Goal: Task Accomplishment & Management: Use online tool/utility

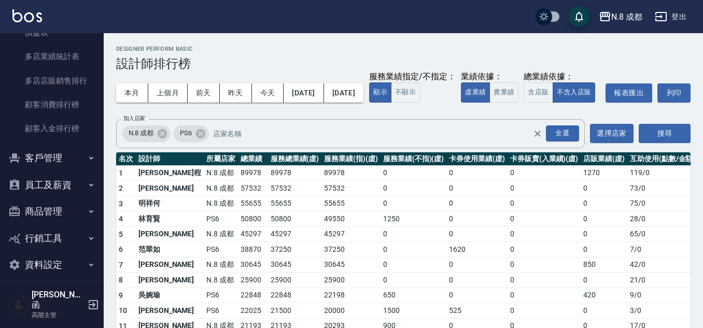
scroll to position [1013, 0]
click at [31, 155] on button "客戶管理" at bounding box center [51, 157] width 95 height 27
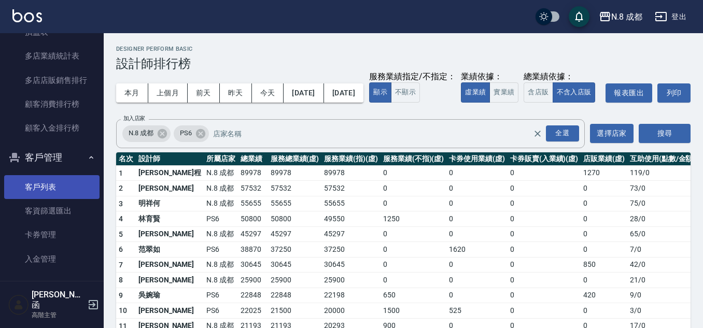
click at [50, 188] on link "客戶列表" at bounding box center [51, 187] width 95 height 24
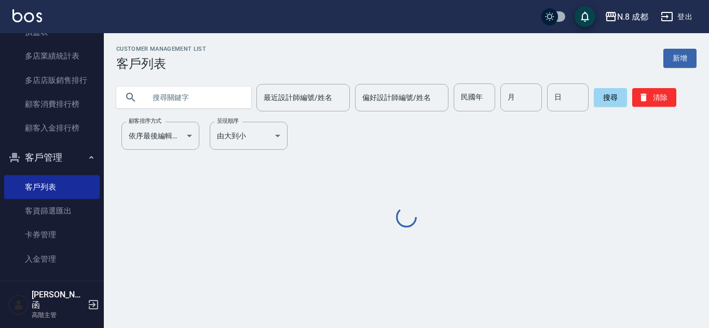
click at [177, 99] on input "text" at bounding box center [194, 98] width 98 height 28
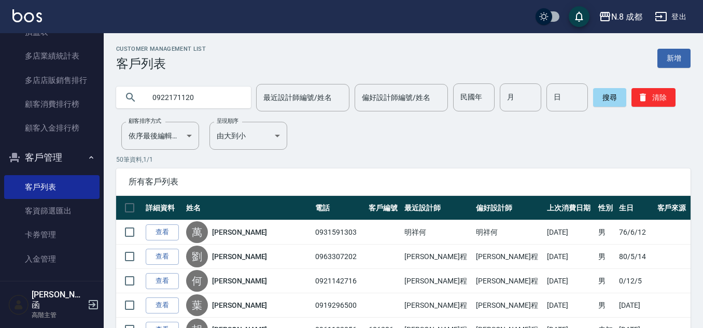
type input "0922171120"
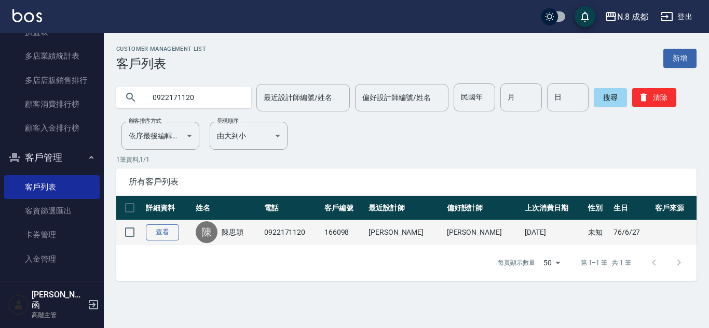
click at [154, 235] on link "查看" at bounding box center [162, 233] width 33 height 16
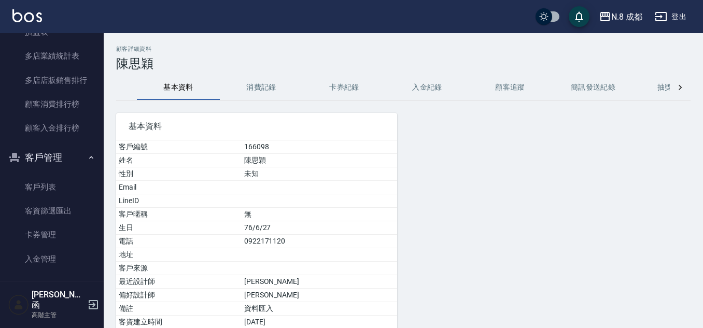
click at [265, 78] on button "消費記錄" at bounding box center [261, 87] width 83 height 25
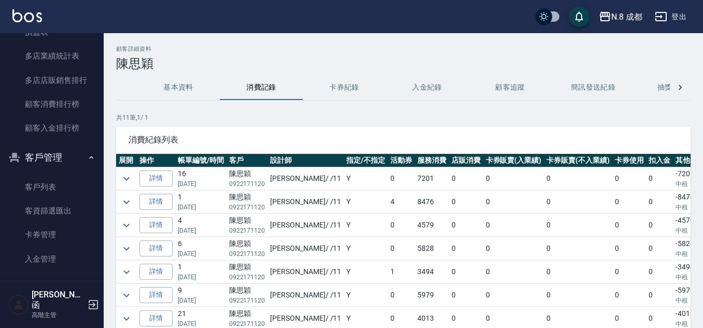
click at [151, 176] on link "詳情" at bounding box center [156, 179] width 33 height 16
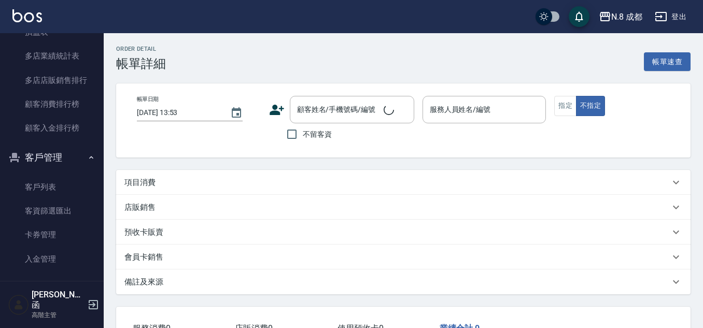
type input "[DATE] 19:29"
type input "[PERSON_NAME]-11"
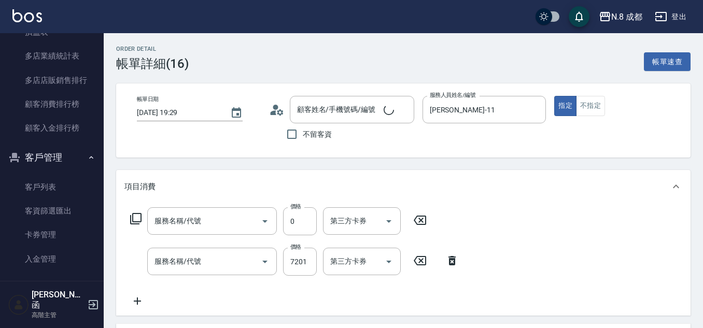
type input "[PERSON_NAME]/0922171120/166098"
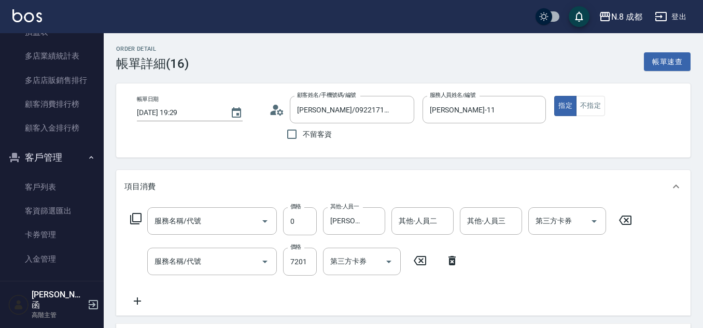
type input "互助5點(5)"
type input "京喚羽系統修護(特長)"
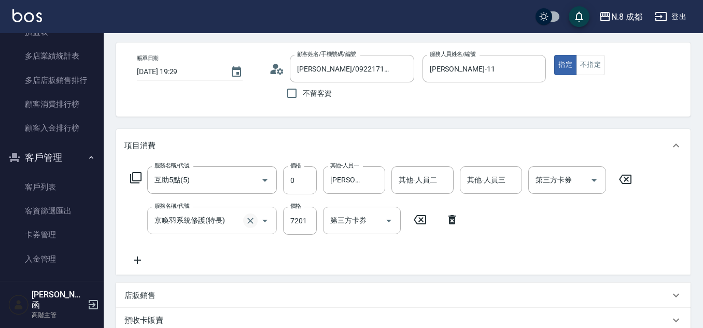
scroll to position [104, 0]
